Goal: Transaction & Acquisition: Register for event/course

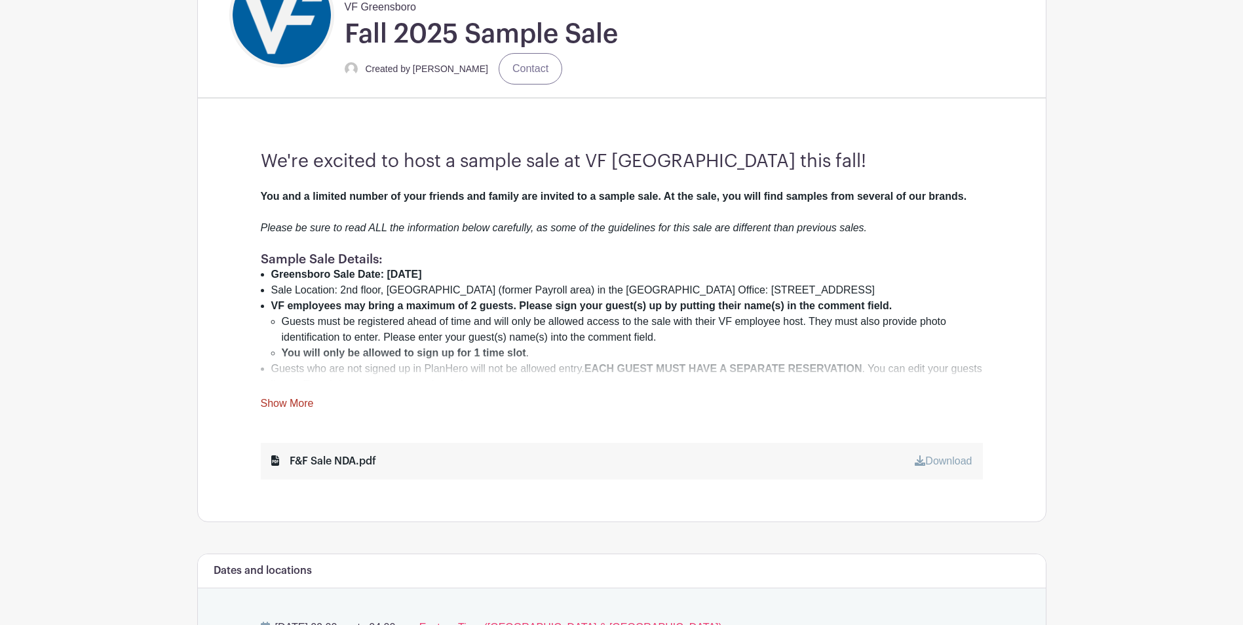
scroll to position [459, 0]
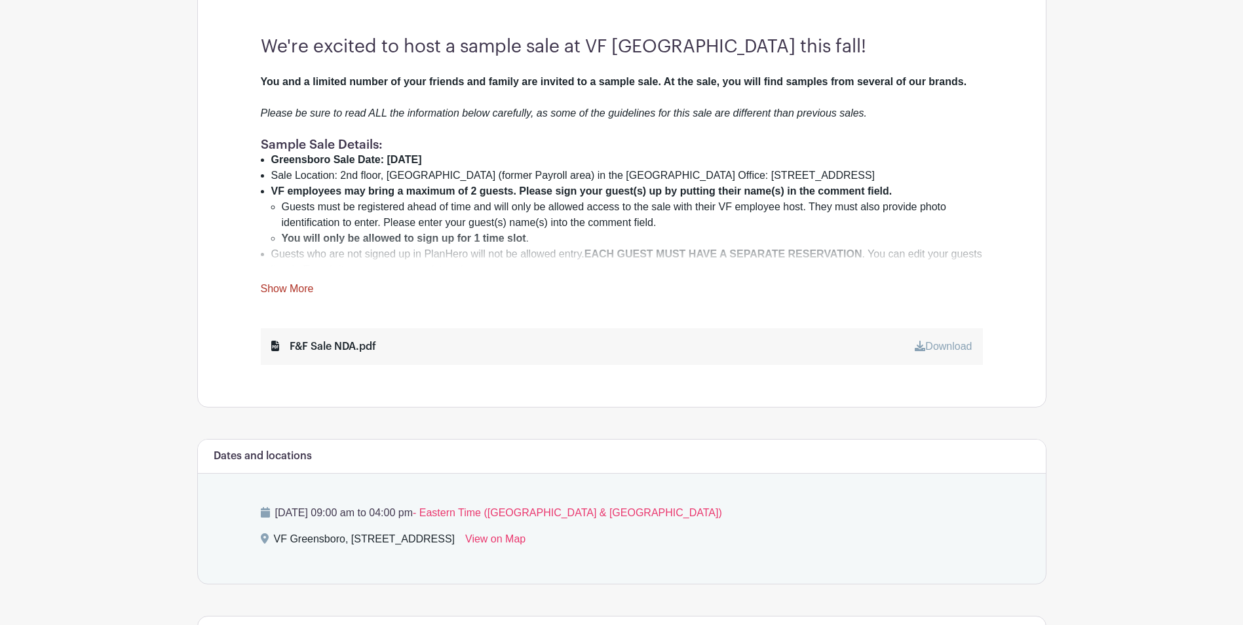
click at [292, 288] on link "Show More" at bounding box center [287, 291] width 53 height 16
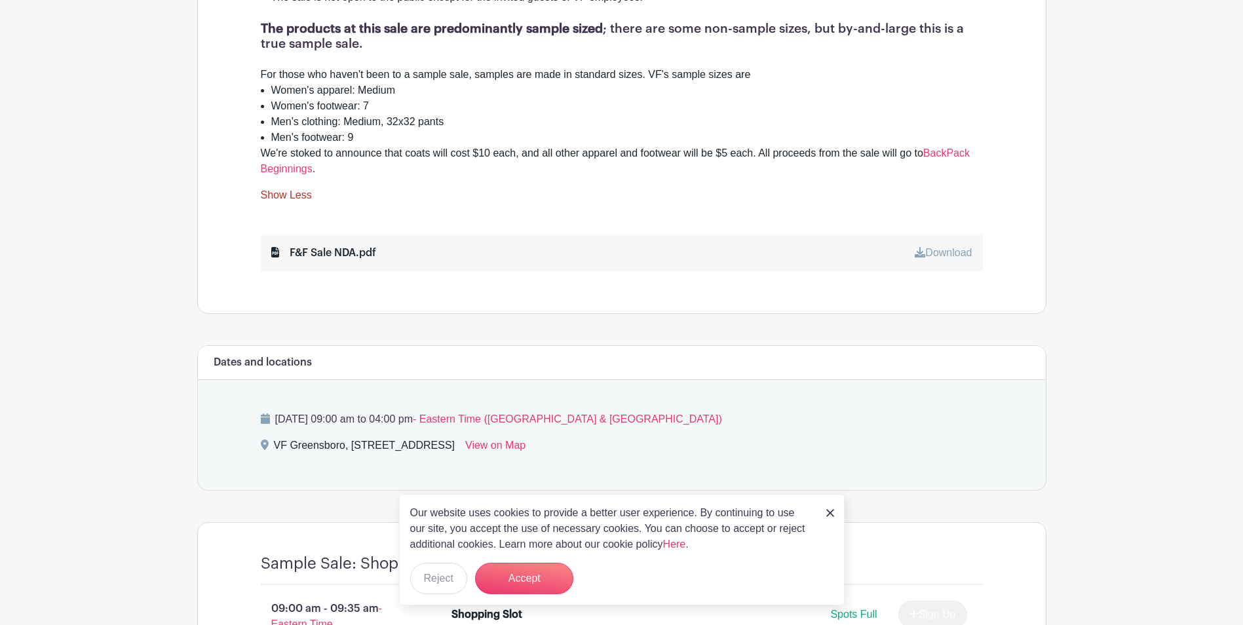
scroll to position [1245, 0]
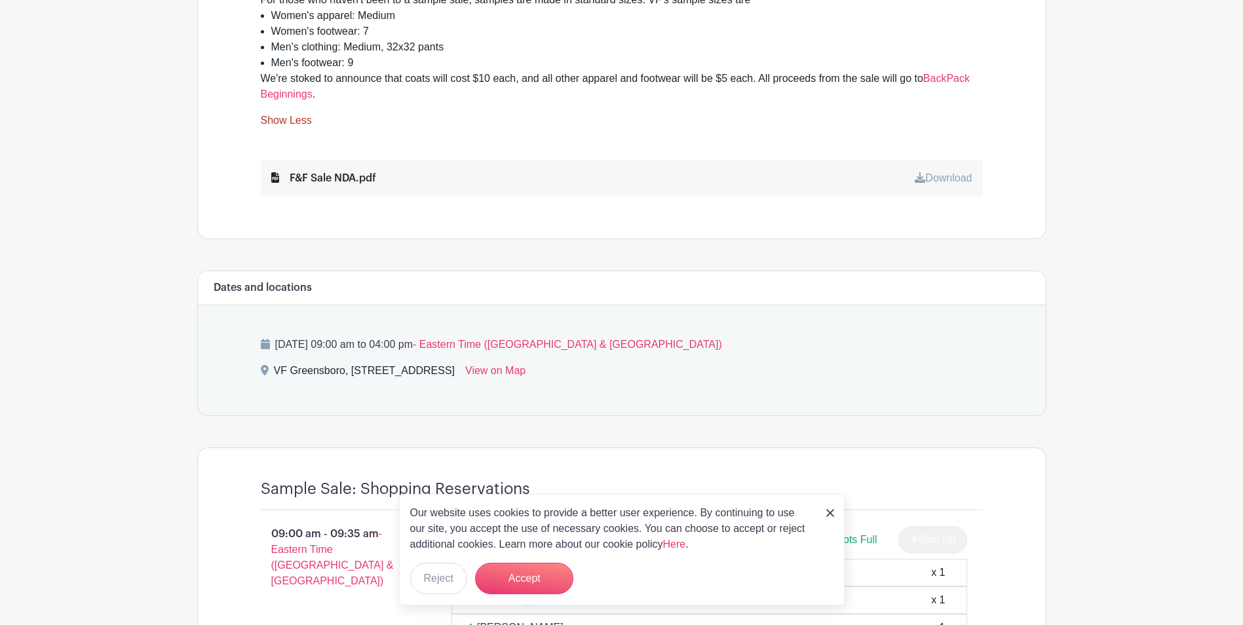
click at [841, 510] on div "Our website uses cookies to provide a better user experience. By continuing to …" at bounding box center [622, 549] width 446 height 111
click at [826, 510] on img at bounding box center [830, 513] width 8 height 8
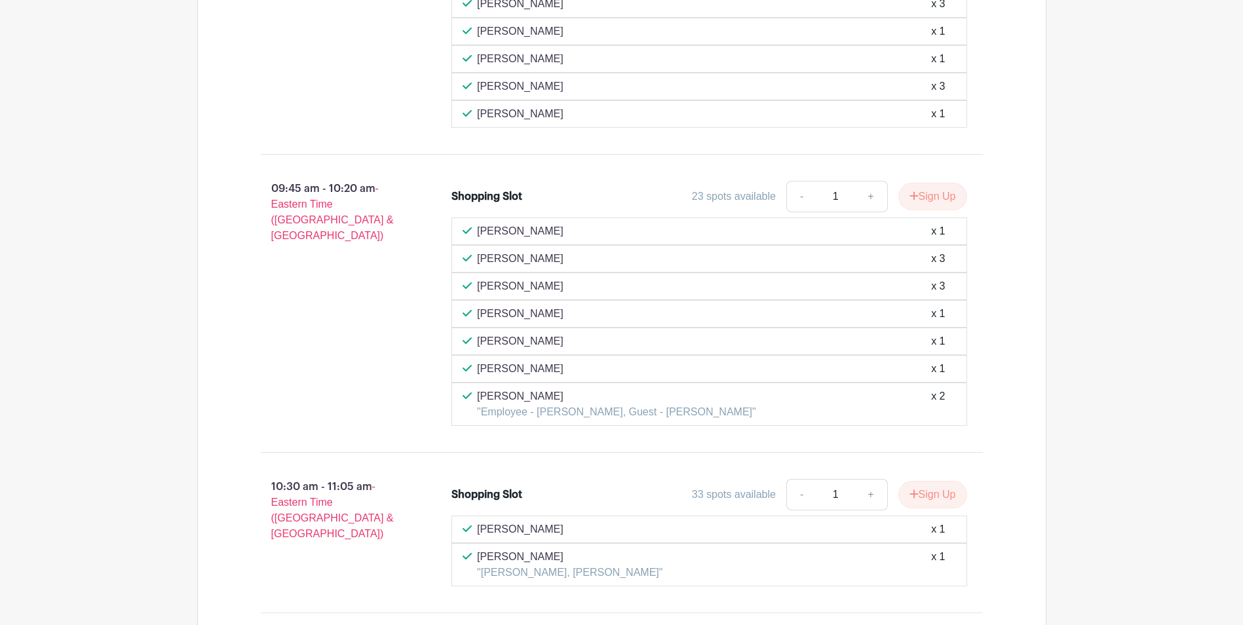
scroll to position [2359, 0]
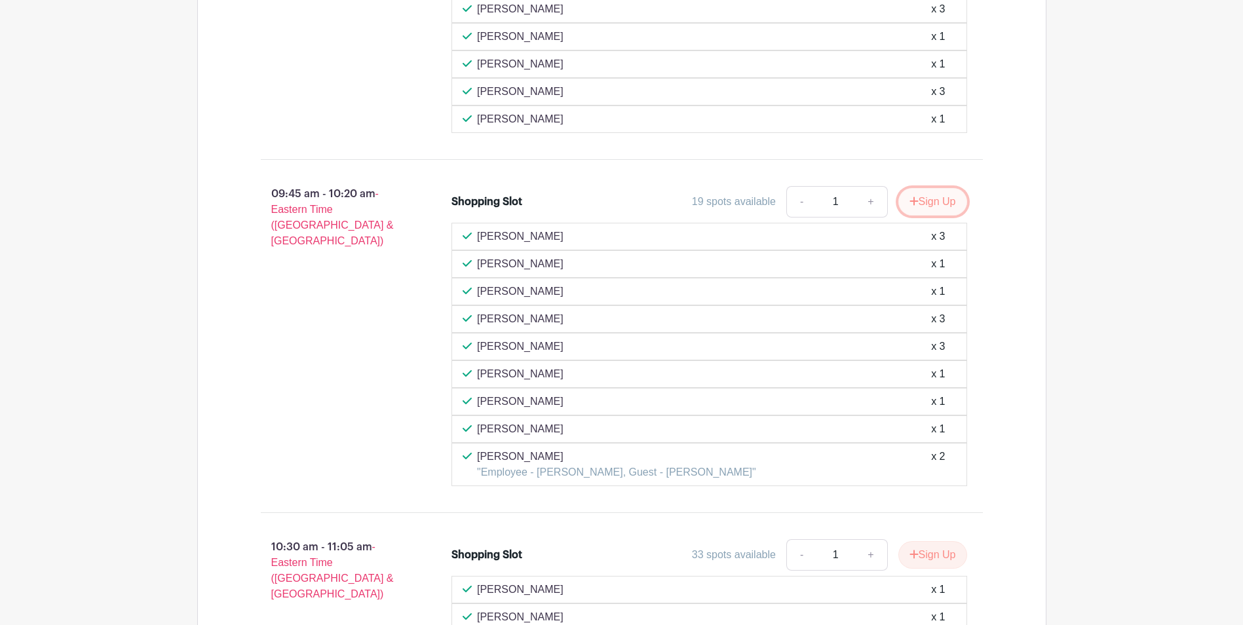
click at [923, 188] on button "Sign Up" at bounding box center [932, 202] width 69 height 28
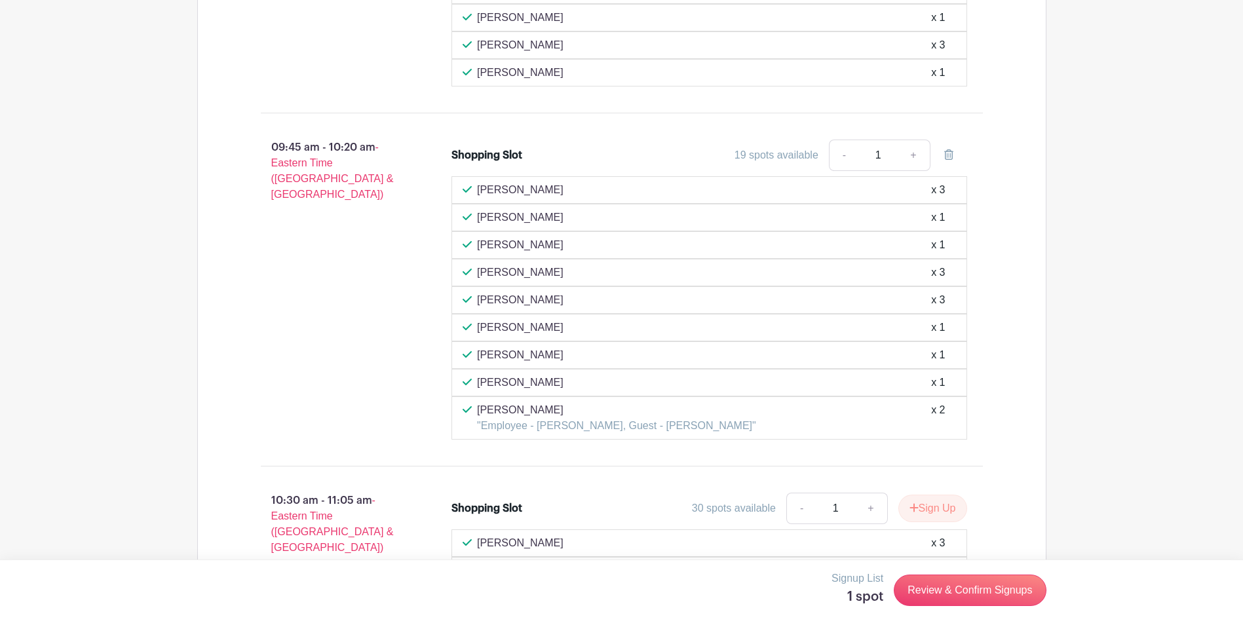
scroll to position [2490, 0]
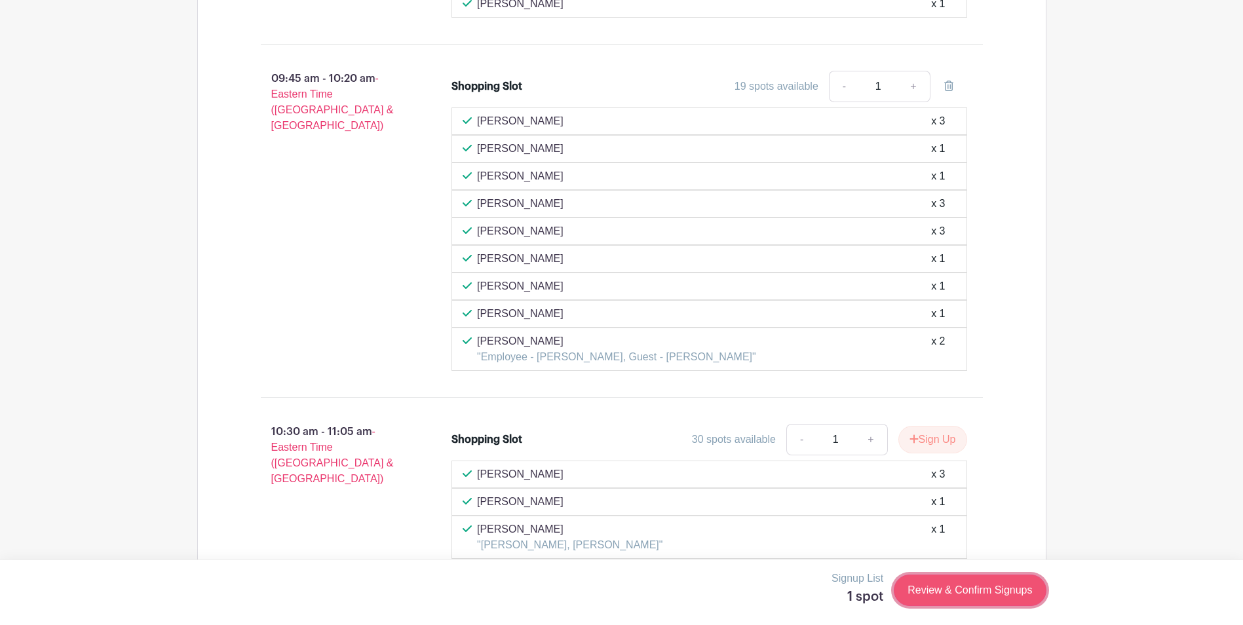
click at [981, 586] on link "Review & Confirm Signups" at bounding box center [970, 590] width 152 height 31
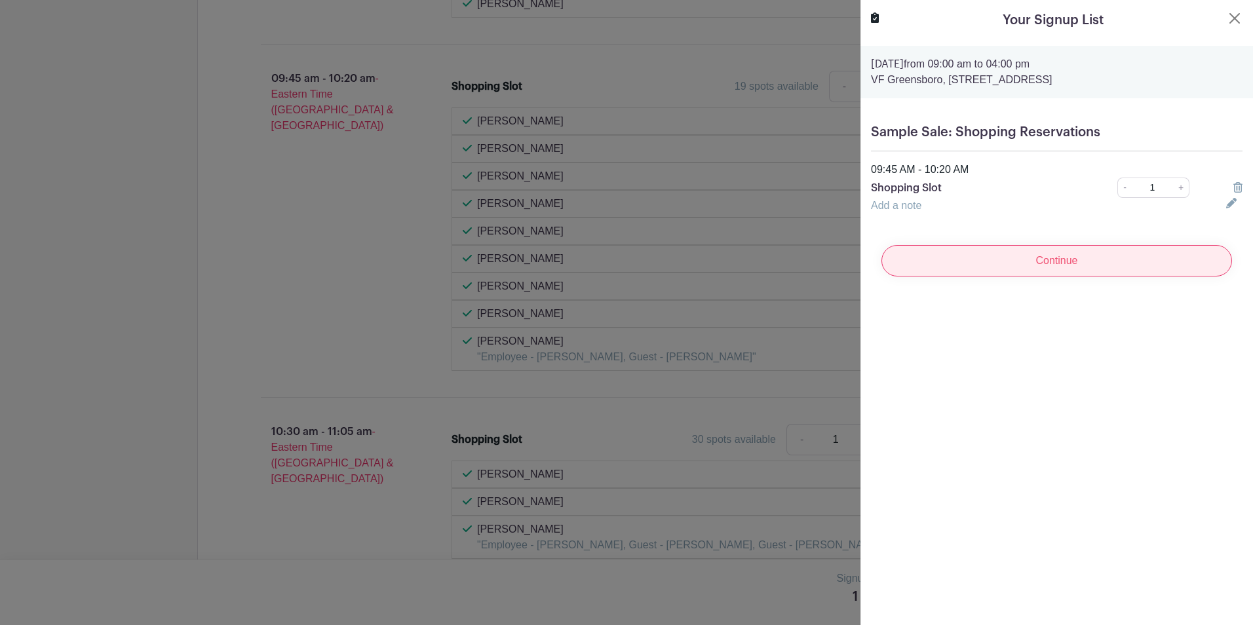
click at [1063, 261] on input "Continue" at bounding box center [1056, 260] width 351 height 31
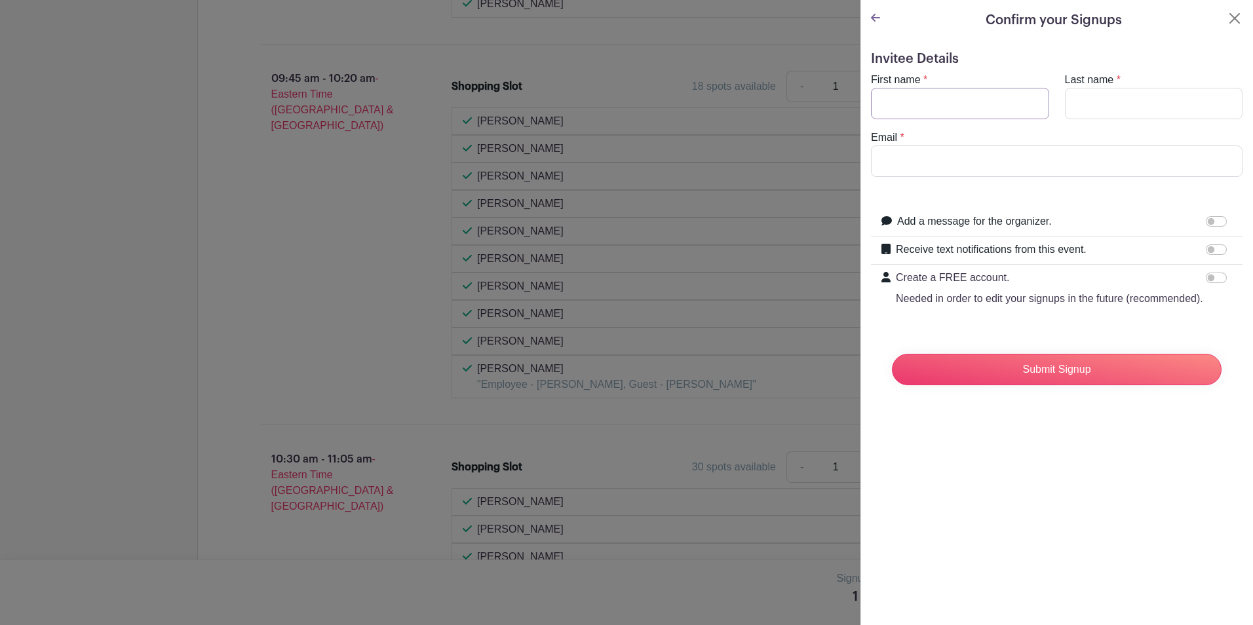
click at [955, 111] on input "First name" at bounding box center [960, 103] width 178 height 31
type input "[PERSON_NAME]"
type input "[EMAIL_ADDRESS][DOMAIN_NAME]"
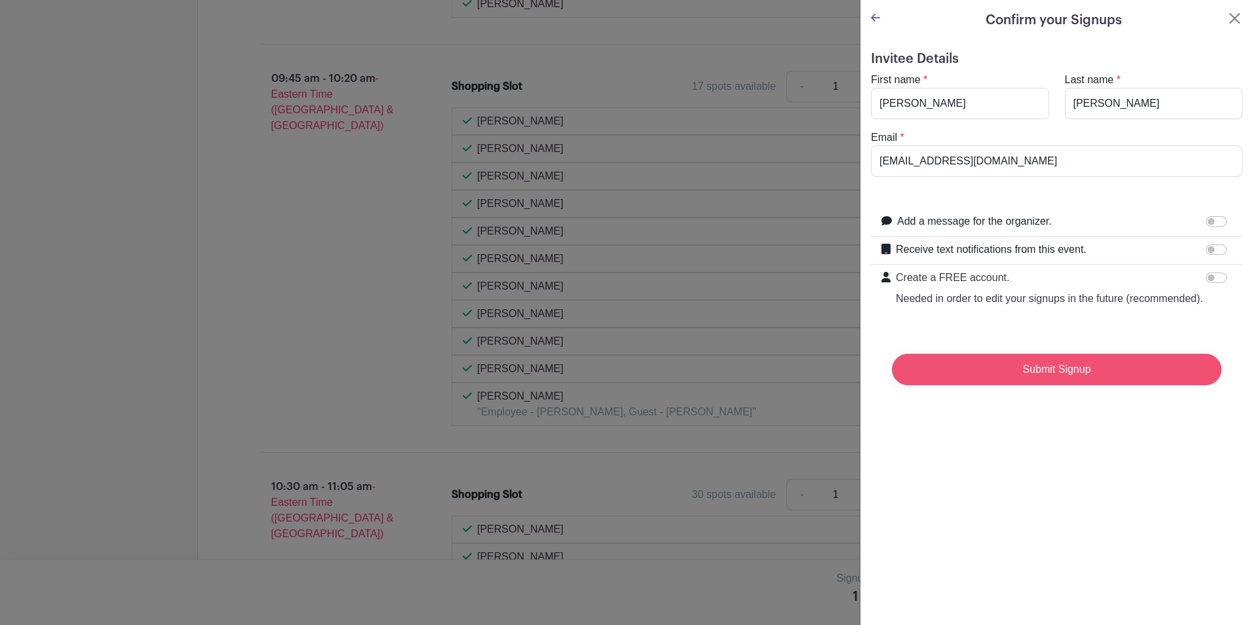
click at [1077, 385] on input "Submit Signup" at bounding box center [1057, 369] width 330 height 31
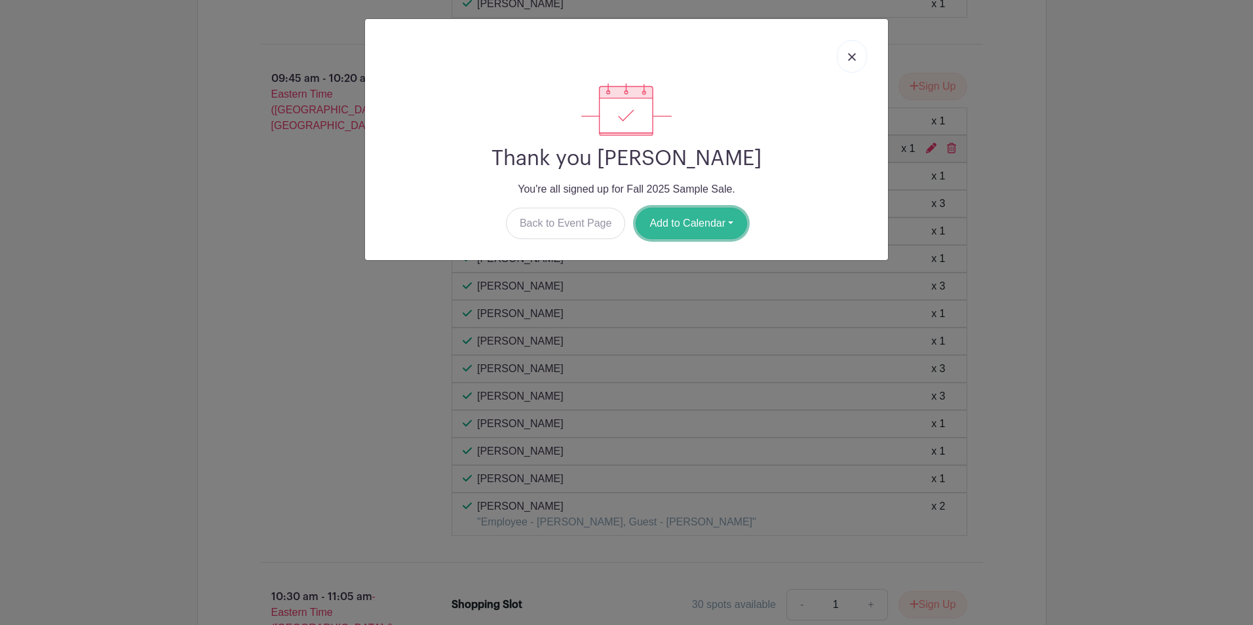
click at [734, 225] on button "Add to Calendar" at bounding box center [691, 223] width 111 height 31
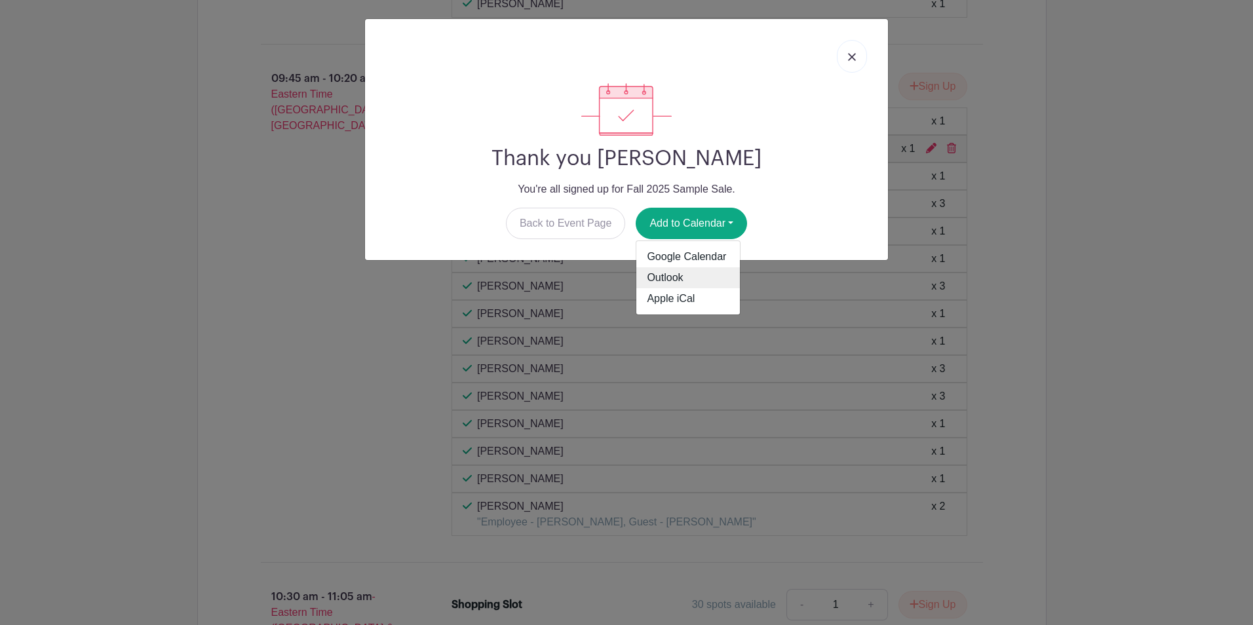
click at [683, 277] on link "Outlook" at bounding box center [688, 277] width 104 height 21
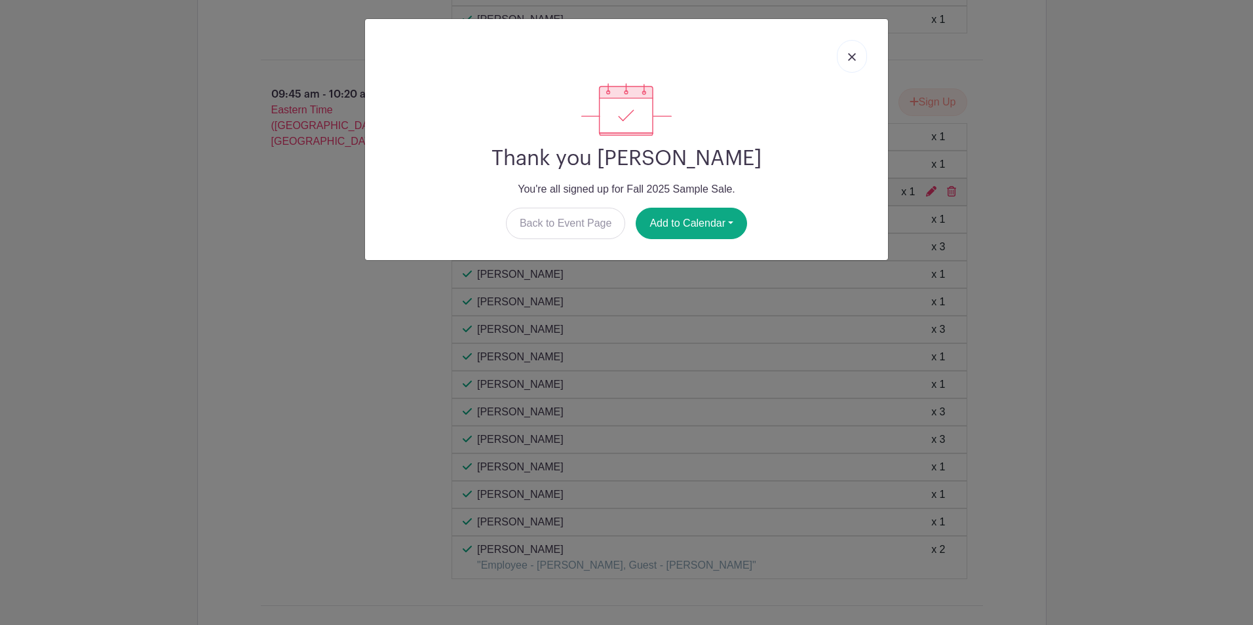
click at [1227, 37] on div "Thank you [PERSON_NAME] You're all signed up for Fall 2025 Sample Sale. Back to…" at bounding box center [626, 312] width 1253 height 625
